Goal: Task Accomplishment & Management: Manage account settings

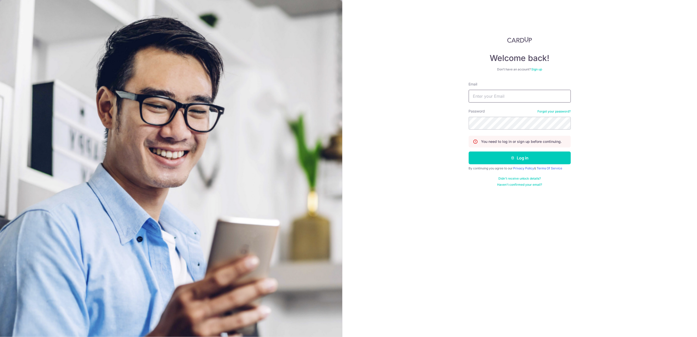
click at [516, 94] on input "Email" at bounding box center [520, 96] width 102 height 13
type input "[EMAIL_ADDRESS][DOMAIN_NAME]"
click at [528, 157] on button "Log in" at bounding box center [520, 158] width 102 height 13
